Goal: Book appointment/travel/reservation

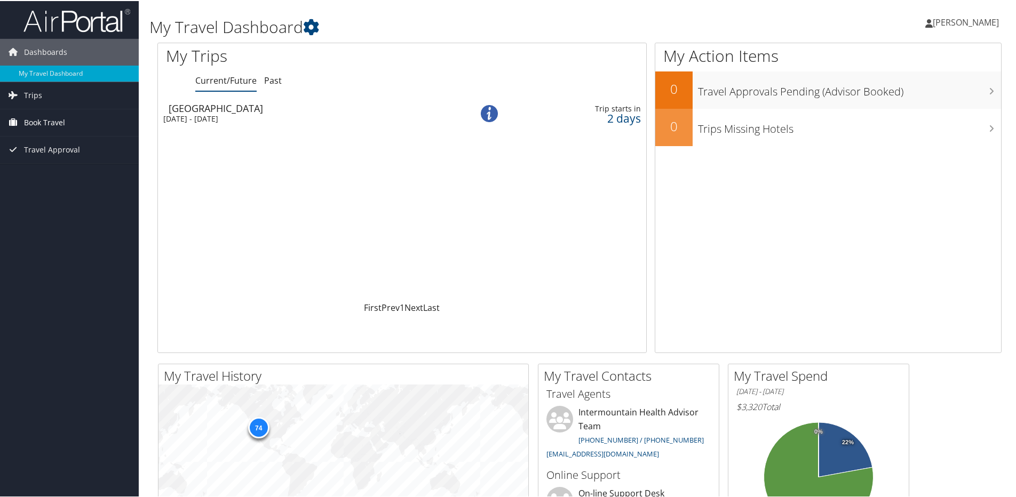
click at [34, 117] on span "Book Travel" at bounding box center [44, 121] width 41 height 27
click at [63, 175] on link "Book/Manage Online Trips" at bounding box center [69, 175] width 139 height 16
